Goal: Transaction & Acquisition: Book appointment/travel/reservation

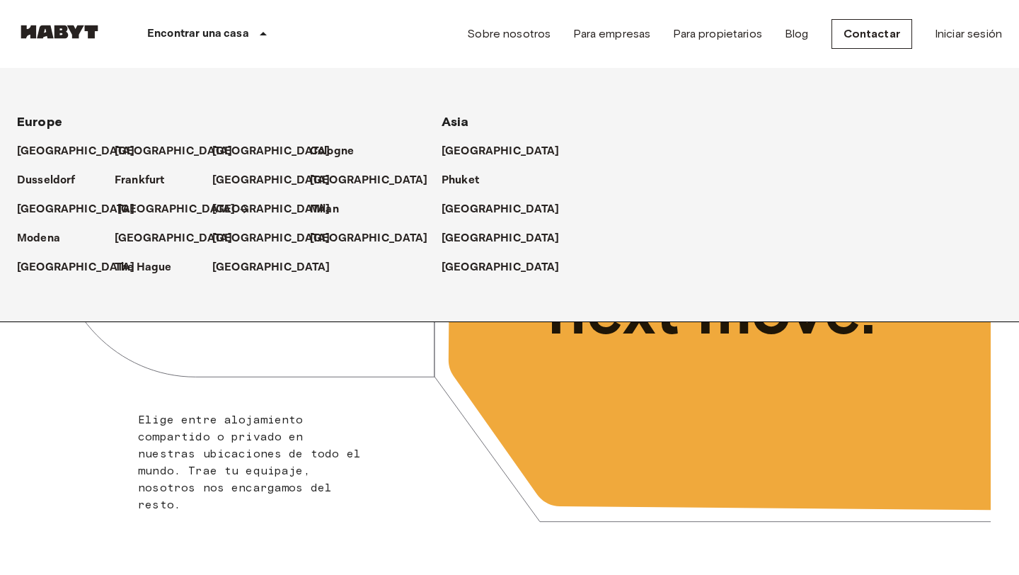
click at [140, 210] on p "[GEOGRAPHIC_DATA]" at bounding box center [176, 209] width 118 height 17
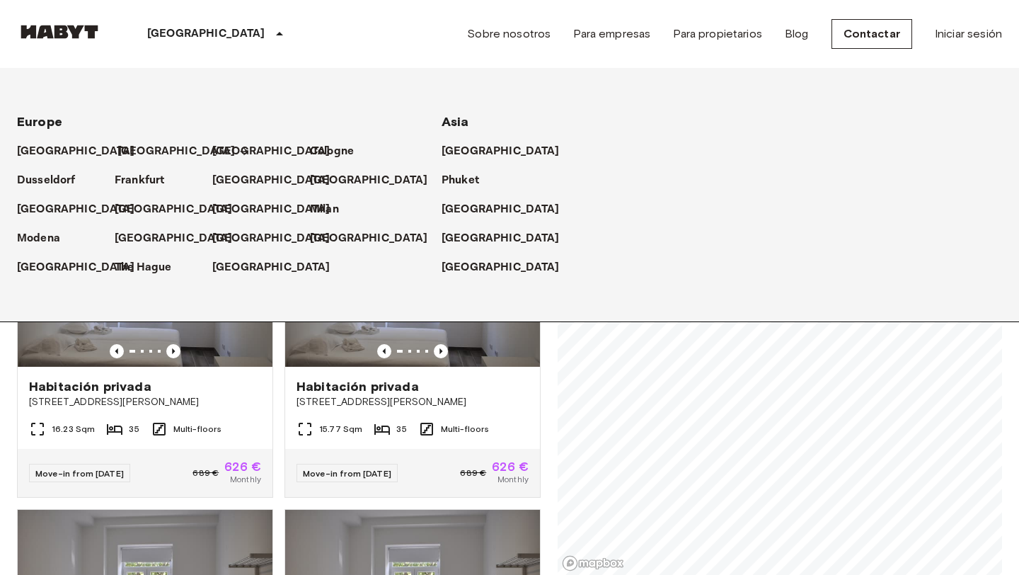
click at [125, 150] on p "[GEOGRAPHIC_DATA]" at bounding box center [176, 151] width 118 height 17
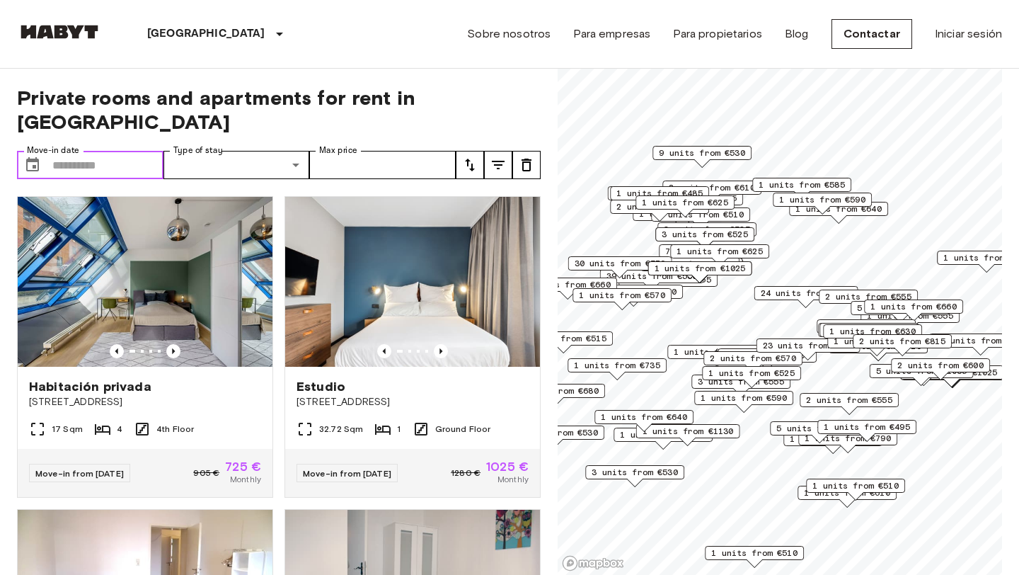
click at [53, 151] on input "Move-in date" at bounding box center [107, 165] width 111 height 28
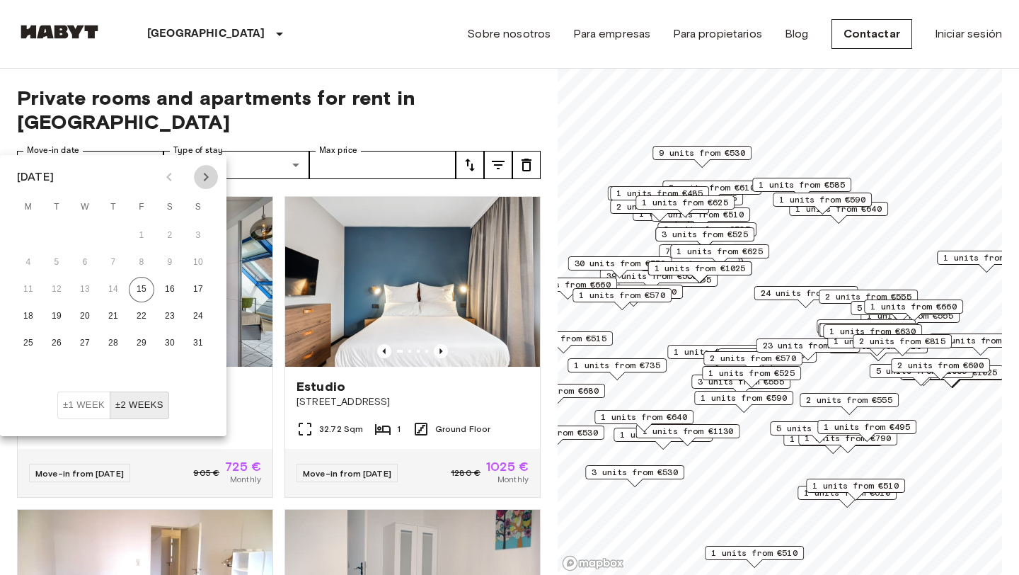
click at [198, 179] on icon "Next month" at bounding box center [205, 176] width 17 height 17
click at [27, 234] on button "1" at bounding box center [28, 235] width 25 height 25
type input "**********"
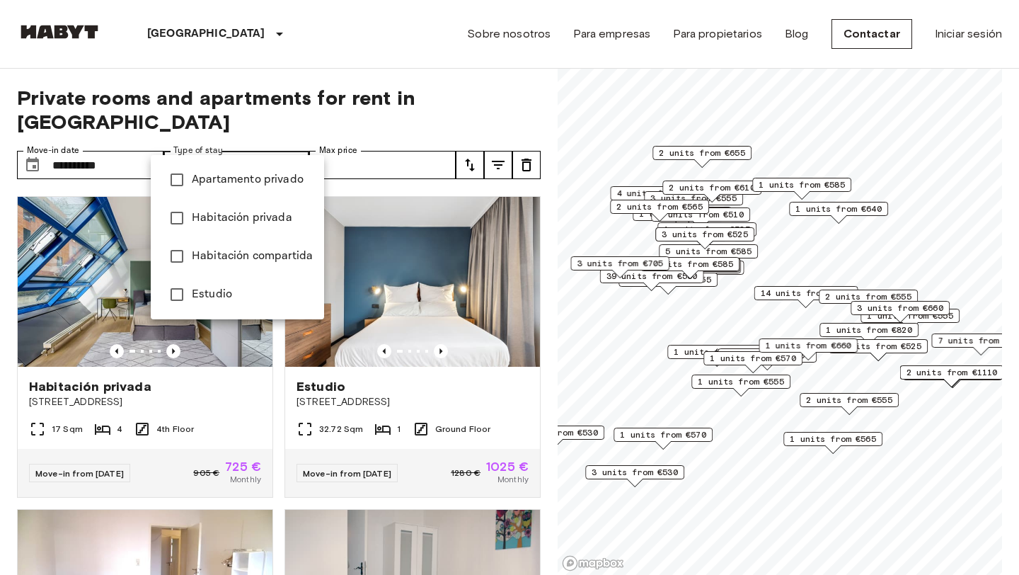
click at [236, 184] on span "Apartamento privado" at bounding box center [252, 179] width 121 height 17
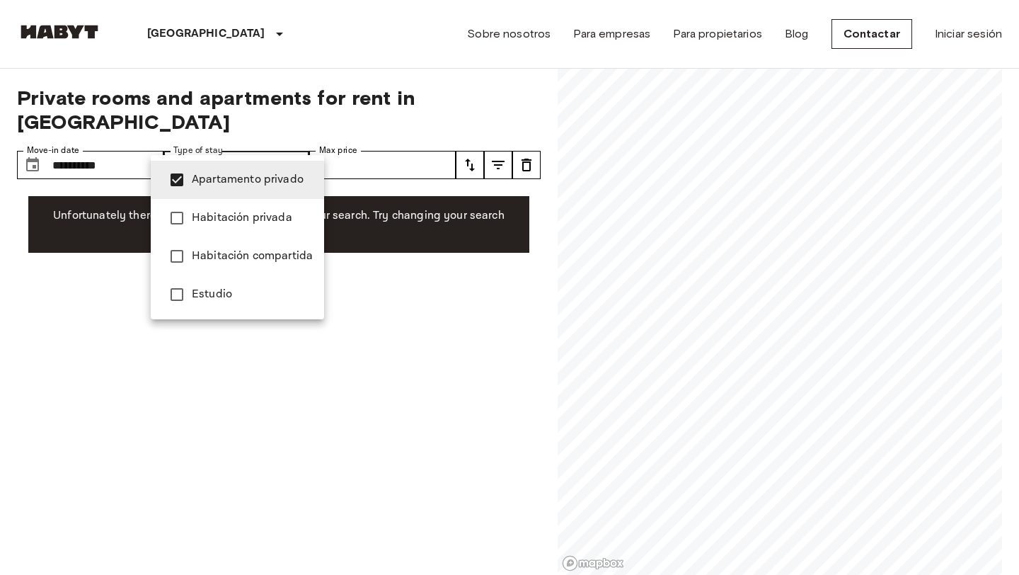
click at [392, 128] on div at bounding box center [509, 287] width 1019 height 575
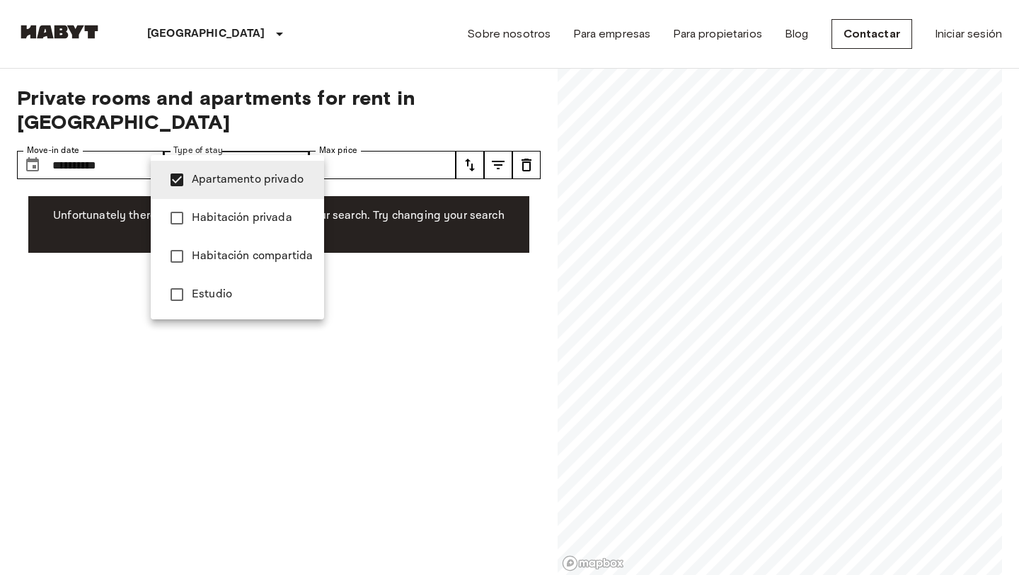
click at [263, 220] on span "Habitación privada" at bounding box center [252, 217] width 121 height 17
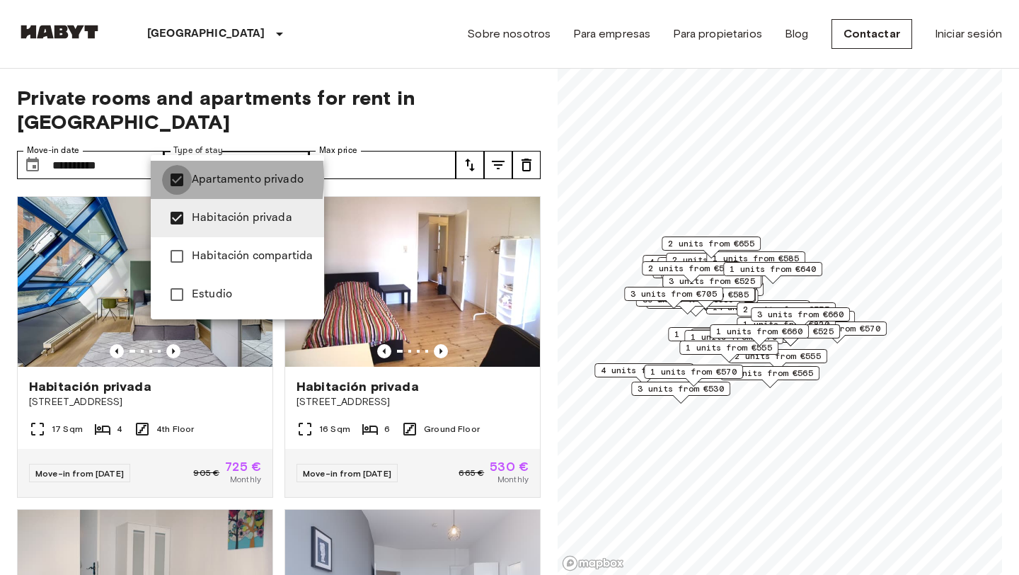
type input "**********"
click at [405, 112] on div at bounding box center [509, 287] width 1019 height 575
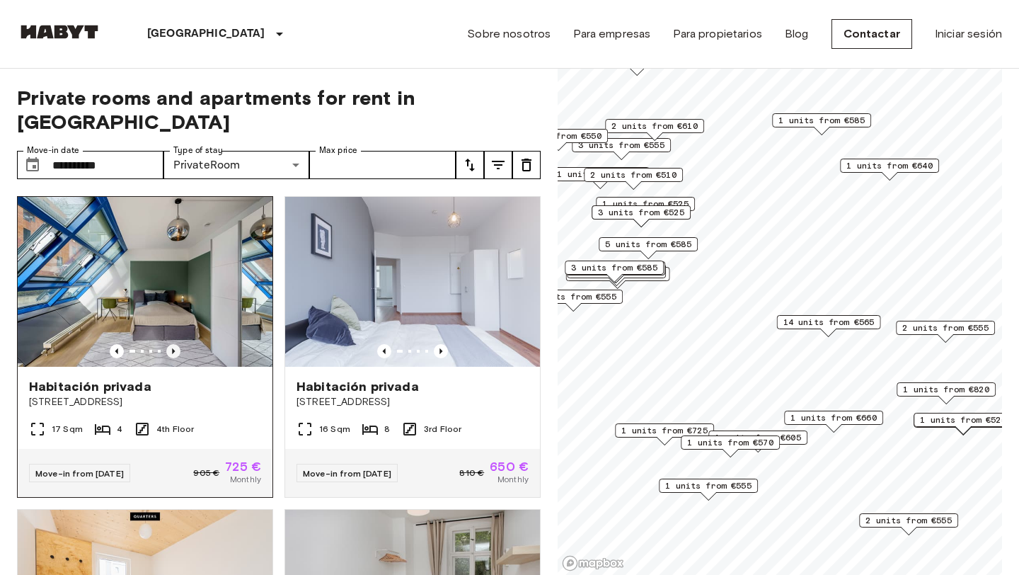
click at [173, 344] on icon "Previous image" at bounding box center [173, 351] width 14 height 14
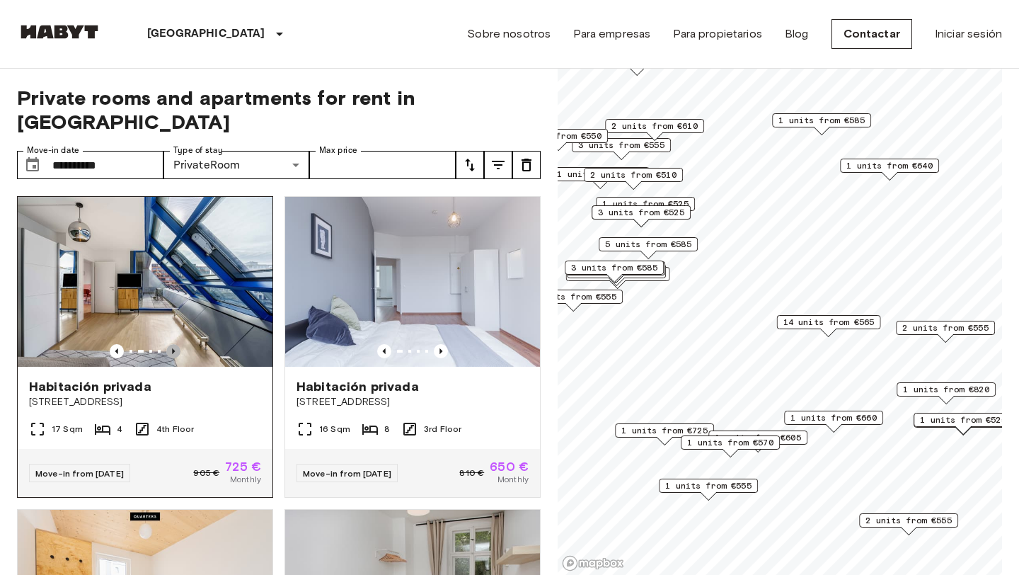
click at [175, 344] on icon "Previous image" at bounding box center [173, 351] width 14 height 14
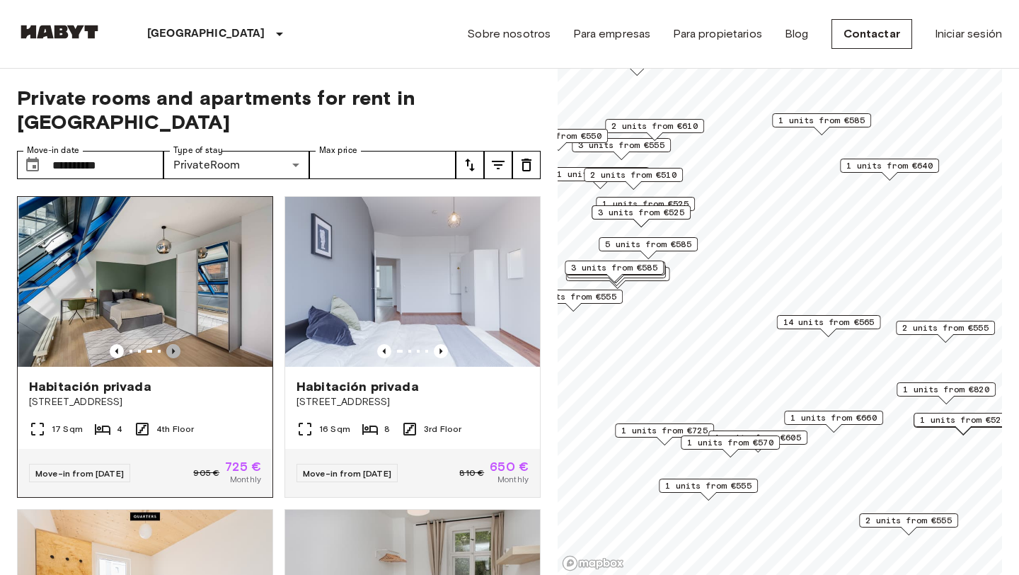
click at [175, 344] on icon "Previous image" at bounding box center [173, 351] width 14 height 14
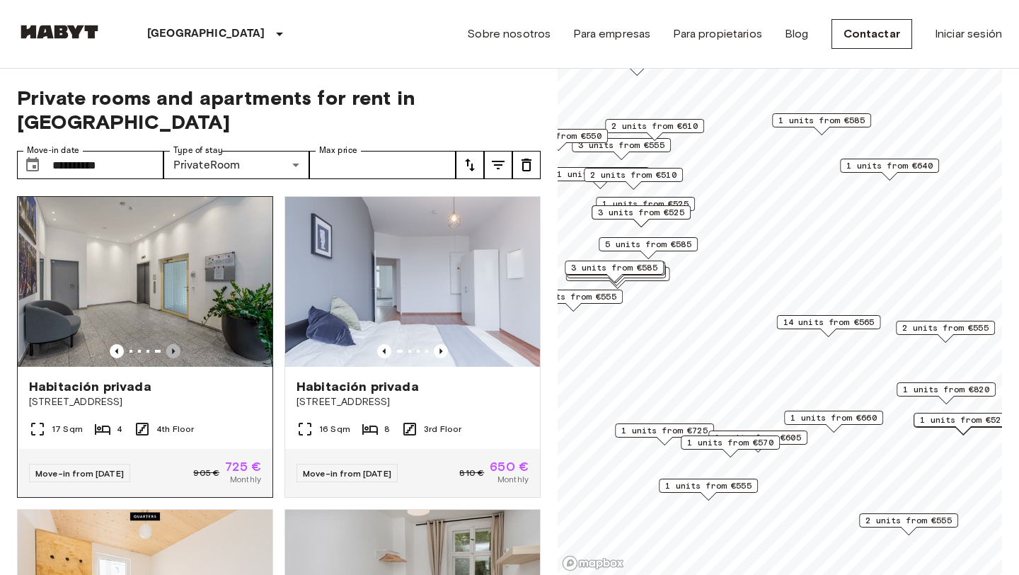
click at [175, 344] on icon "Previous image" at bounding box center [173, 351] width 14 height 14
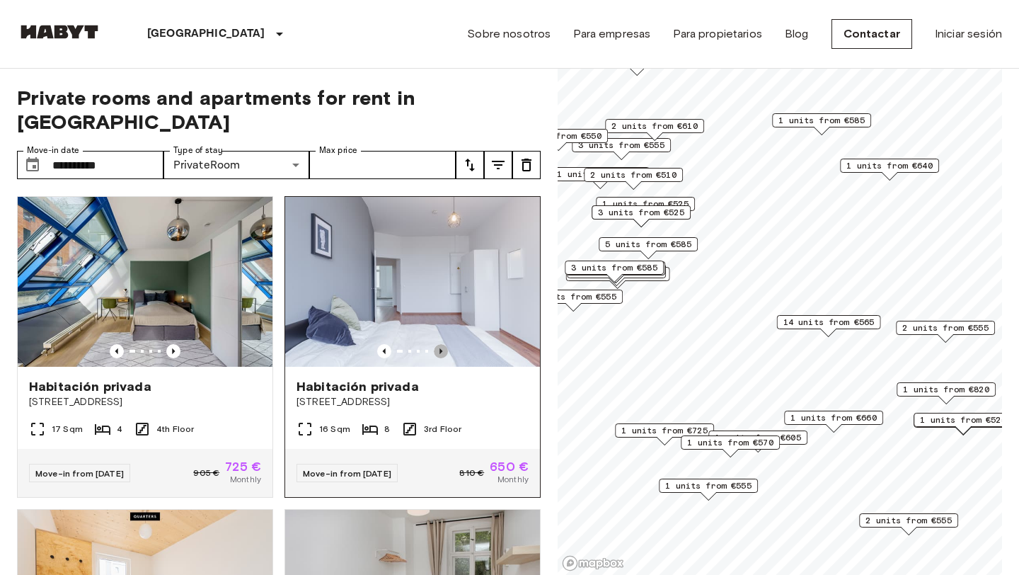
click at [444, 344] on icon "Previous image" at bounding box center [441, 351] width 14 height 14
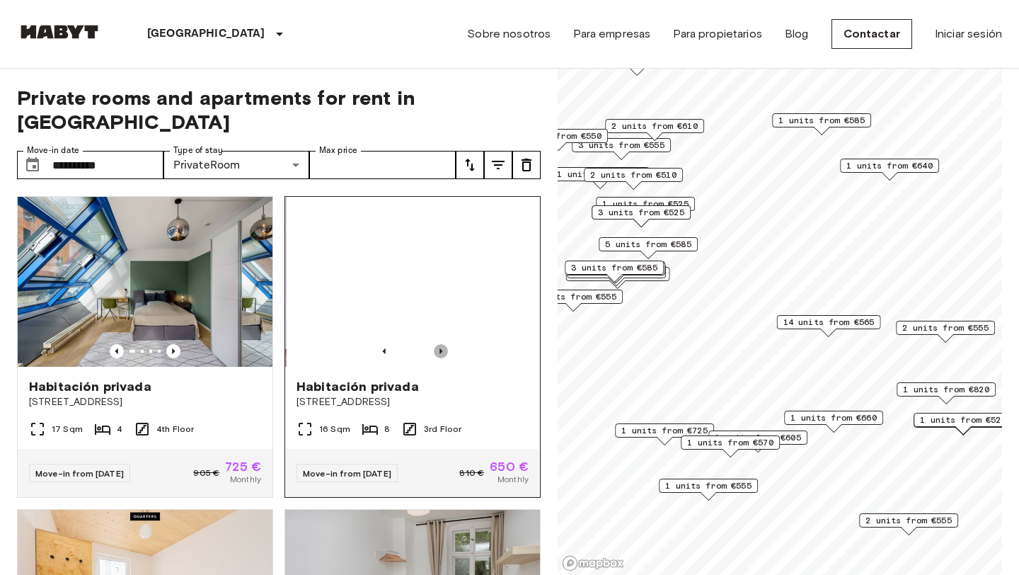
click at [444, 344] on icon "Previous image" at bounding box center [441, 351] width 14 height 14
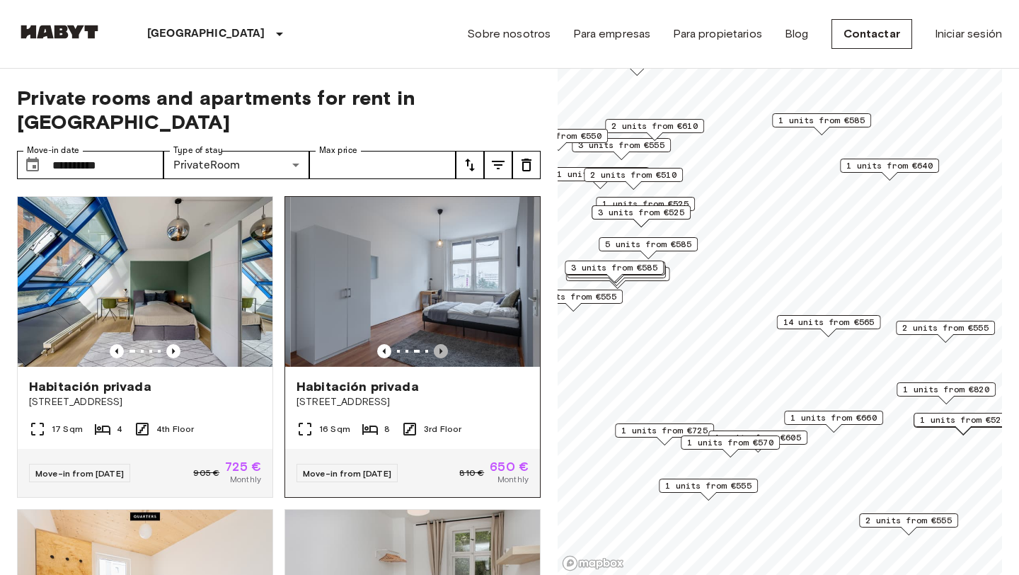
click at [444, 344] on icon "Previous image" at bounding box center [441, 351] width 14 height 14
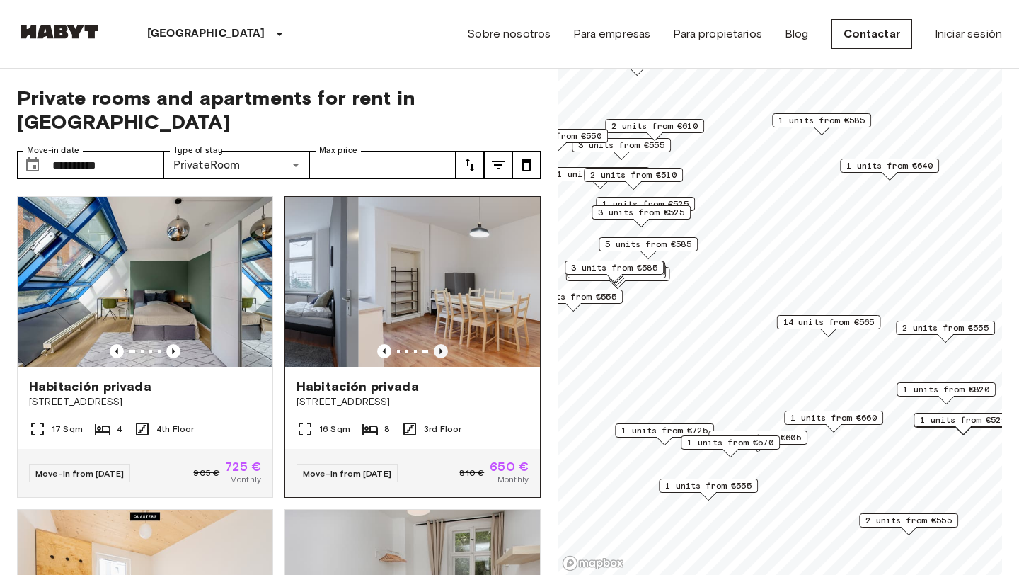
click at [444, 344] on icon "Previous image" at bounding box center [441, 351] width 14 height 14
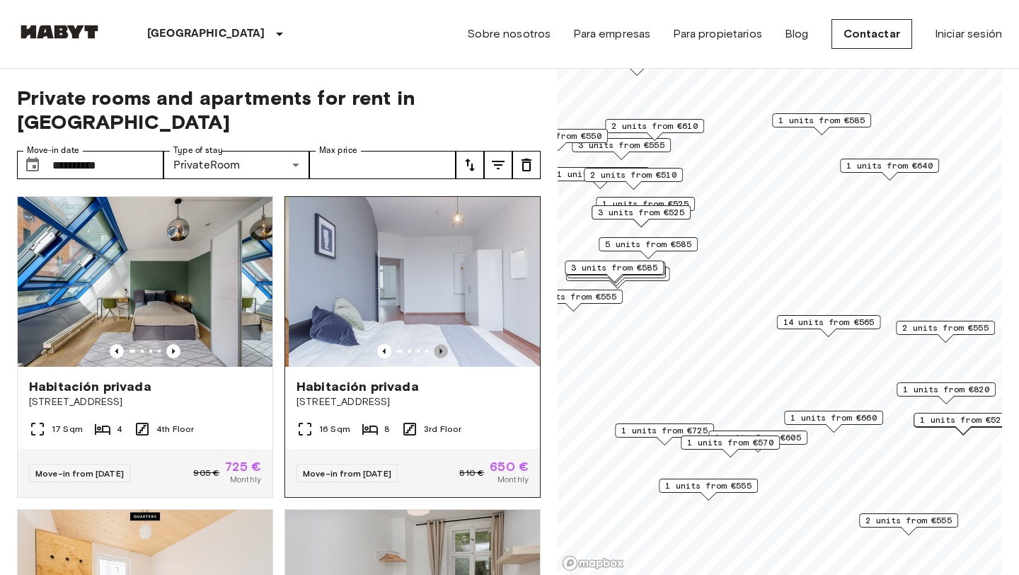
click at [444, 344] on icon "Previous image" at bounding box center [441, 351] width 14 height 14
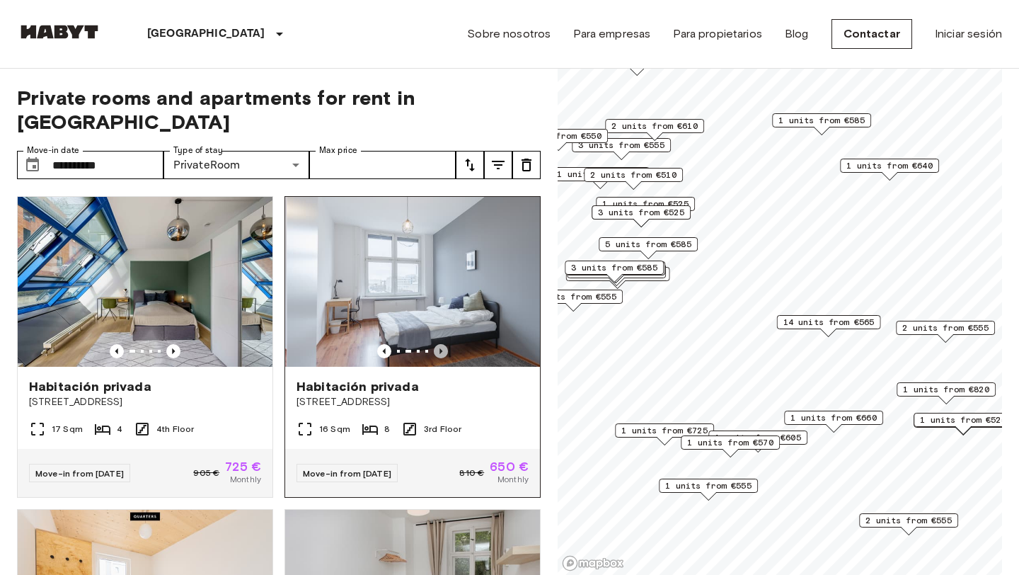
click at [444, 344] on icon "Previous image" at bounding box center [441, 351] width 14 height 14
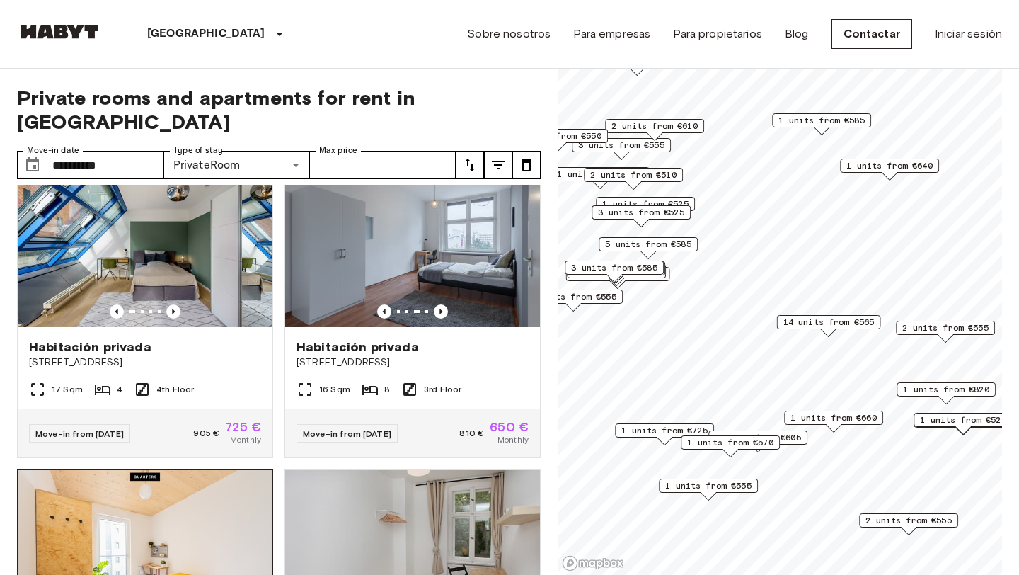
scroll to position [31, 0]
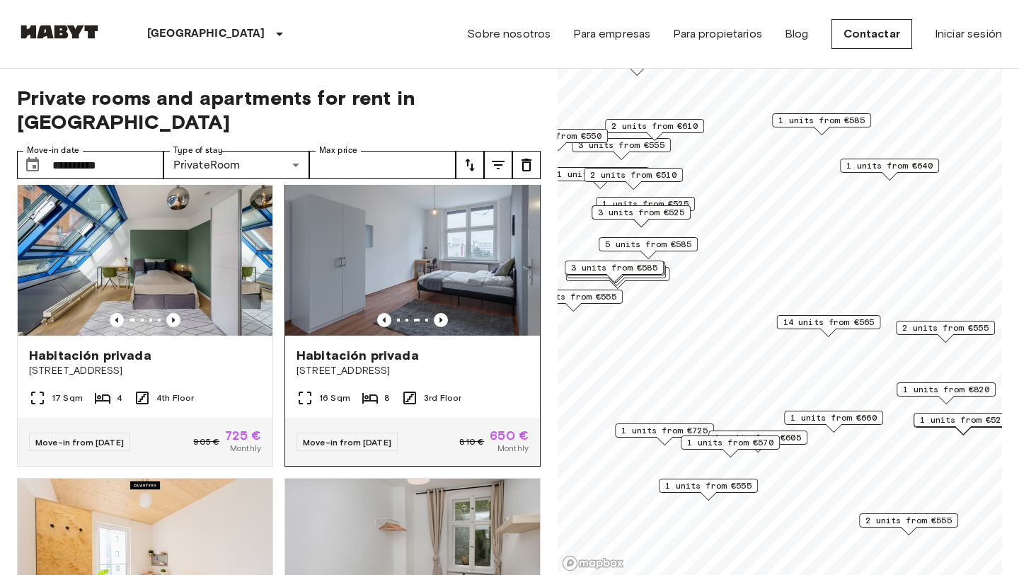
click at [405, 236] on img at bounding box center [412, 251] width 255 height 170
click at [398, 364] on span "[STREET_ADDRESS]" at bounding box center [412, 371] width 232 height 14
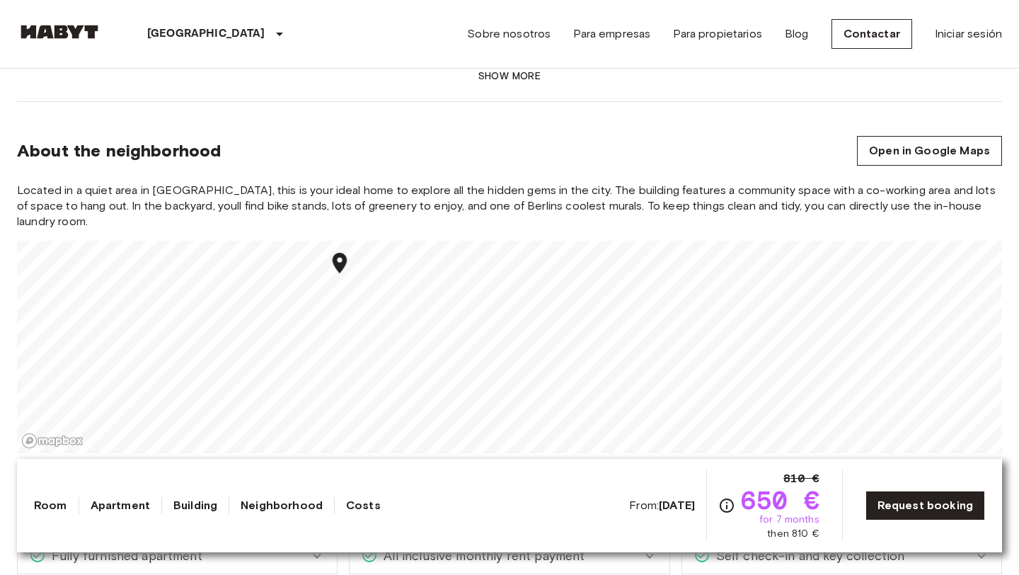
scroll to position [1168, 0]
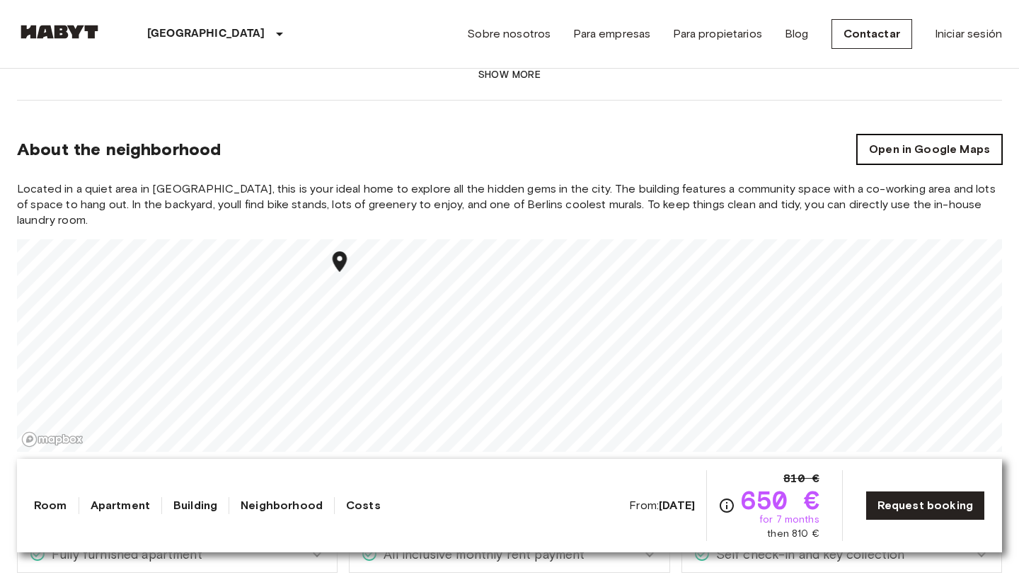
click at [928, 150] on link "Open in Google Maps" at bounding box center [929, 149] width 145 height 30
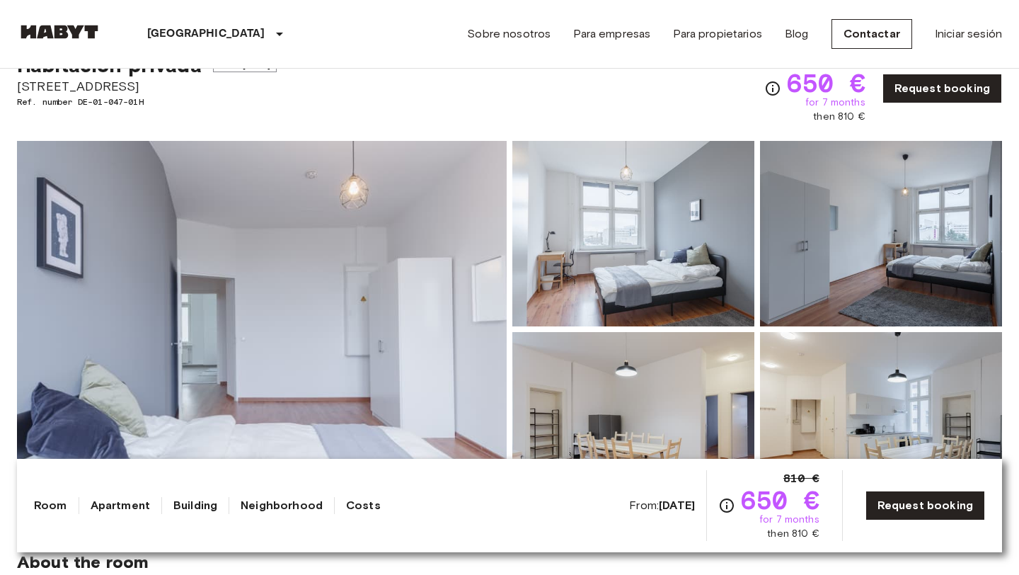
scroll to position [60, 0]
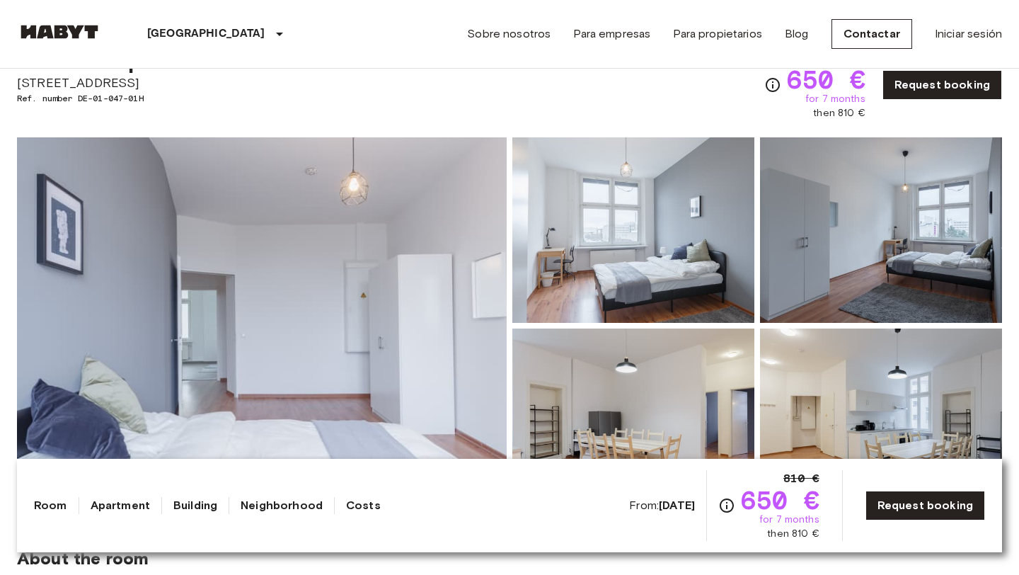
click at [461, 248] on img at bounding box center [262, 325] width 490 height 376
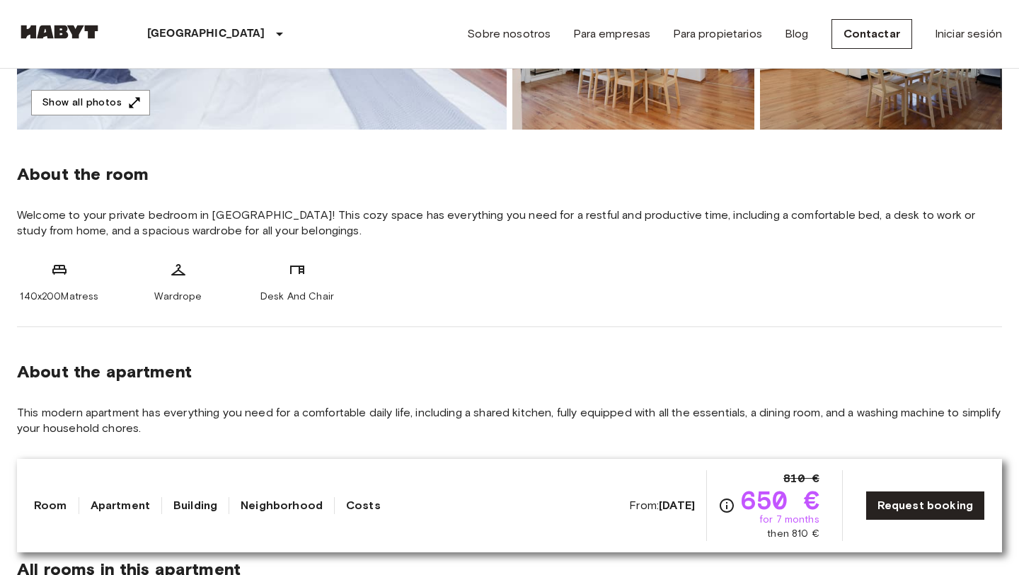
scroll to position [442, 0]
